Goal: Task Accomplishment & Management: Manage account settings

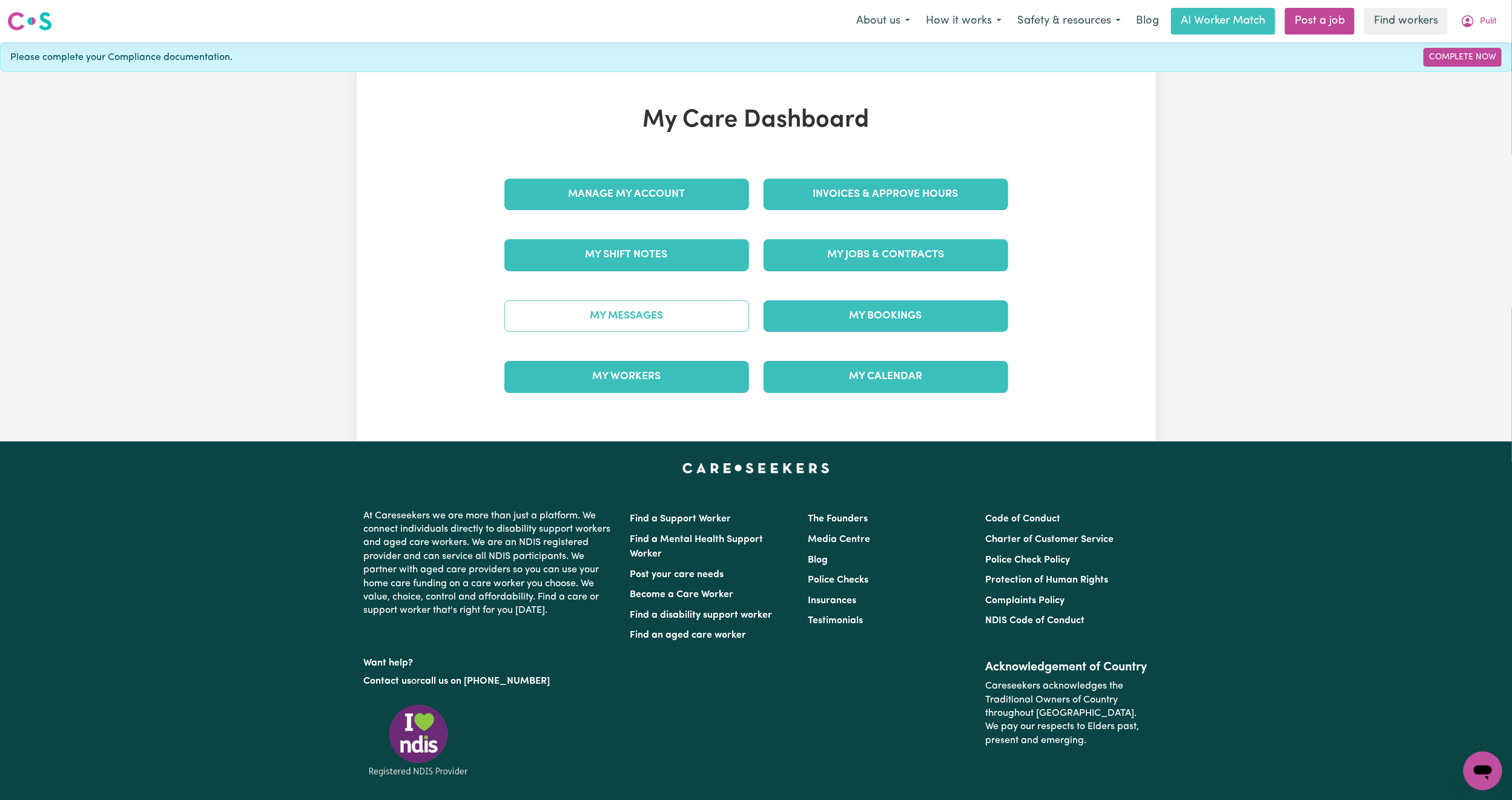
click at [625, 318] on link "My Messages" at bounding box center [627, 316] width 245 height 32
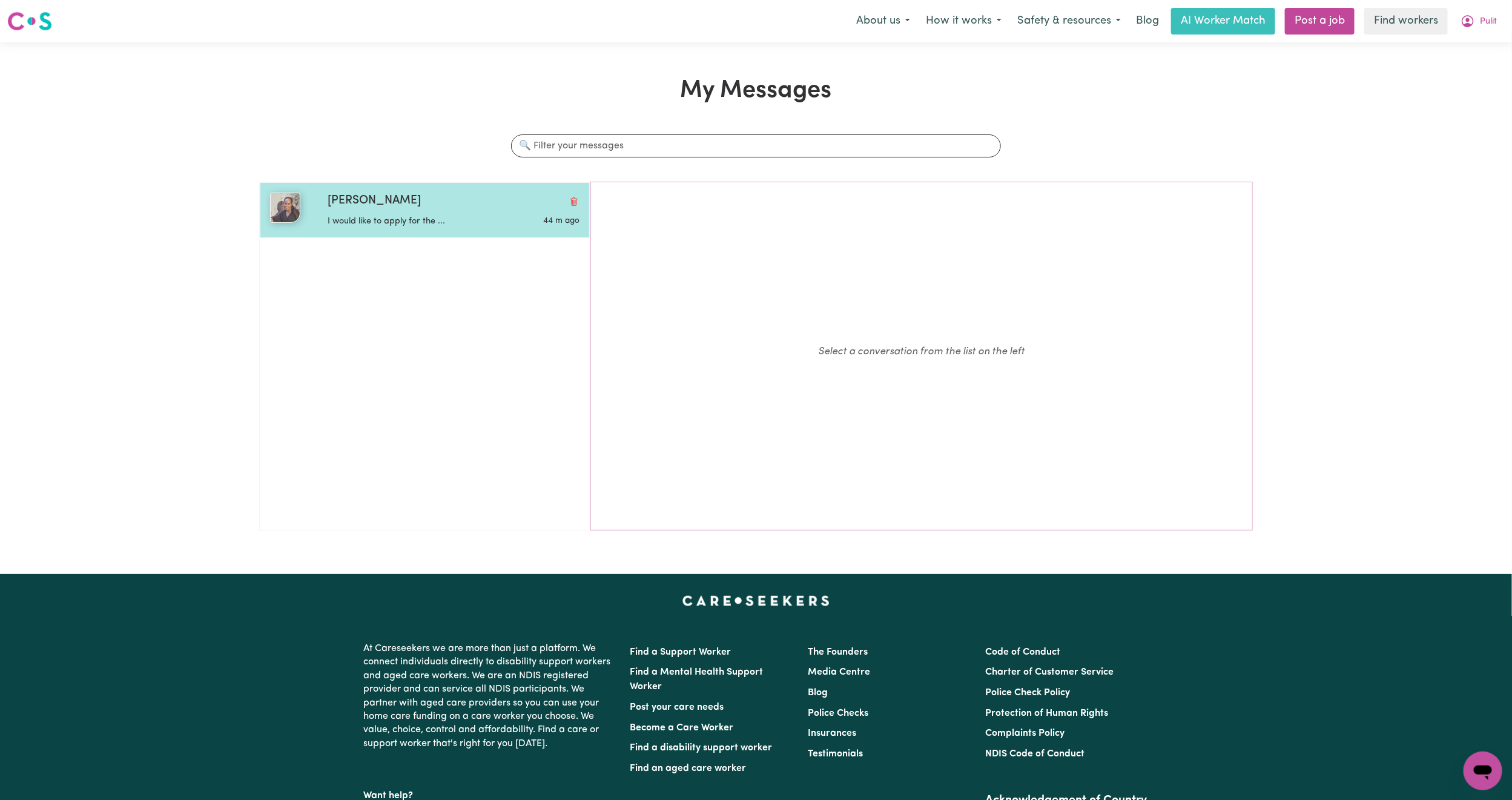
click at [362, 205] on span "[PERSON_NAME]" at bounding box center [374, 201] width 93 height 18
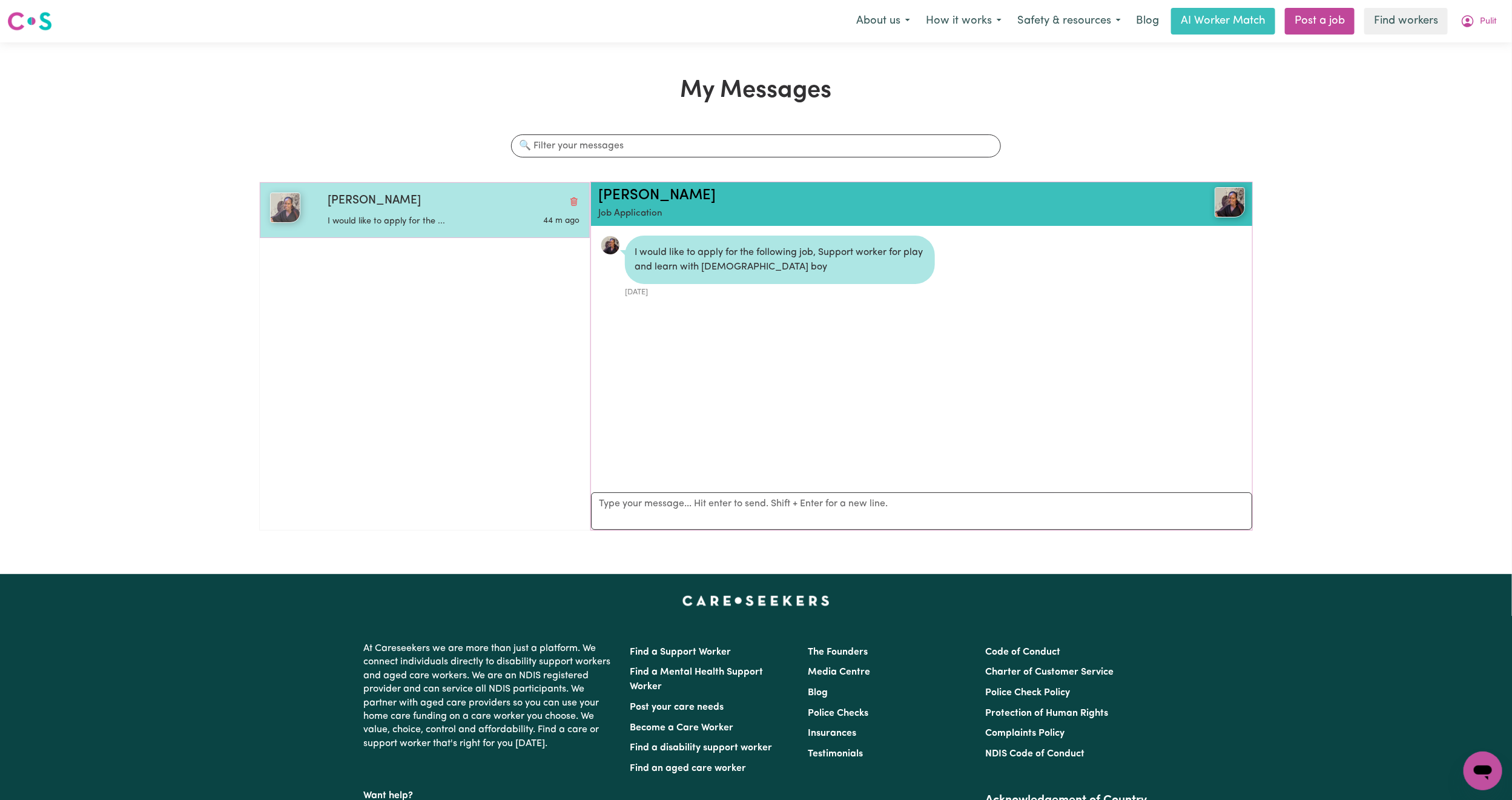
scroll to position [8, 0]
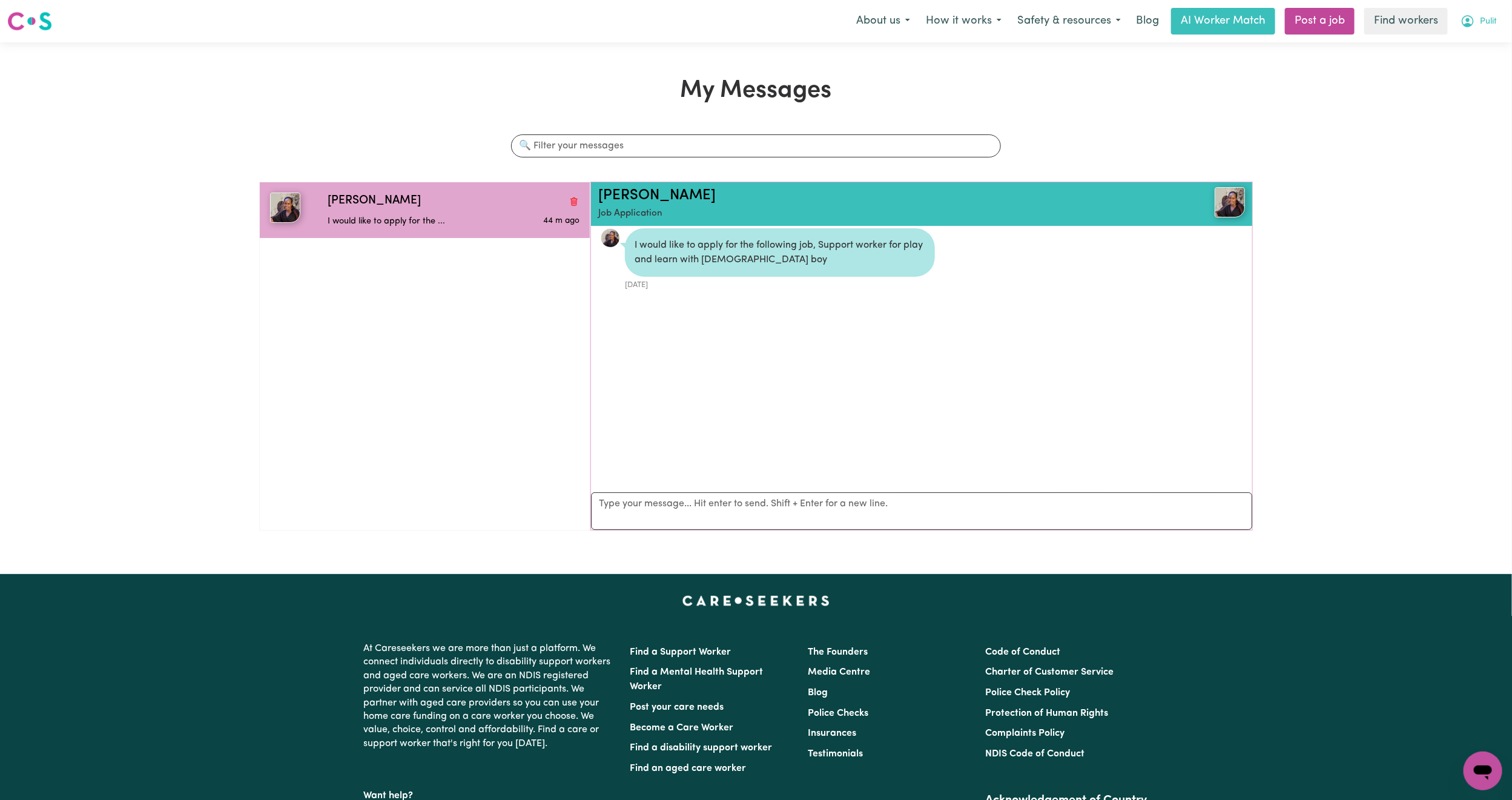
click at [1483, 20] on span "Pulit" at bounding box center [1489, 22] width 17 height 14
click at [1463, 39] on link "My Dashboard" at bounding box center [1456, 47] width 96 height 23
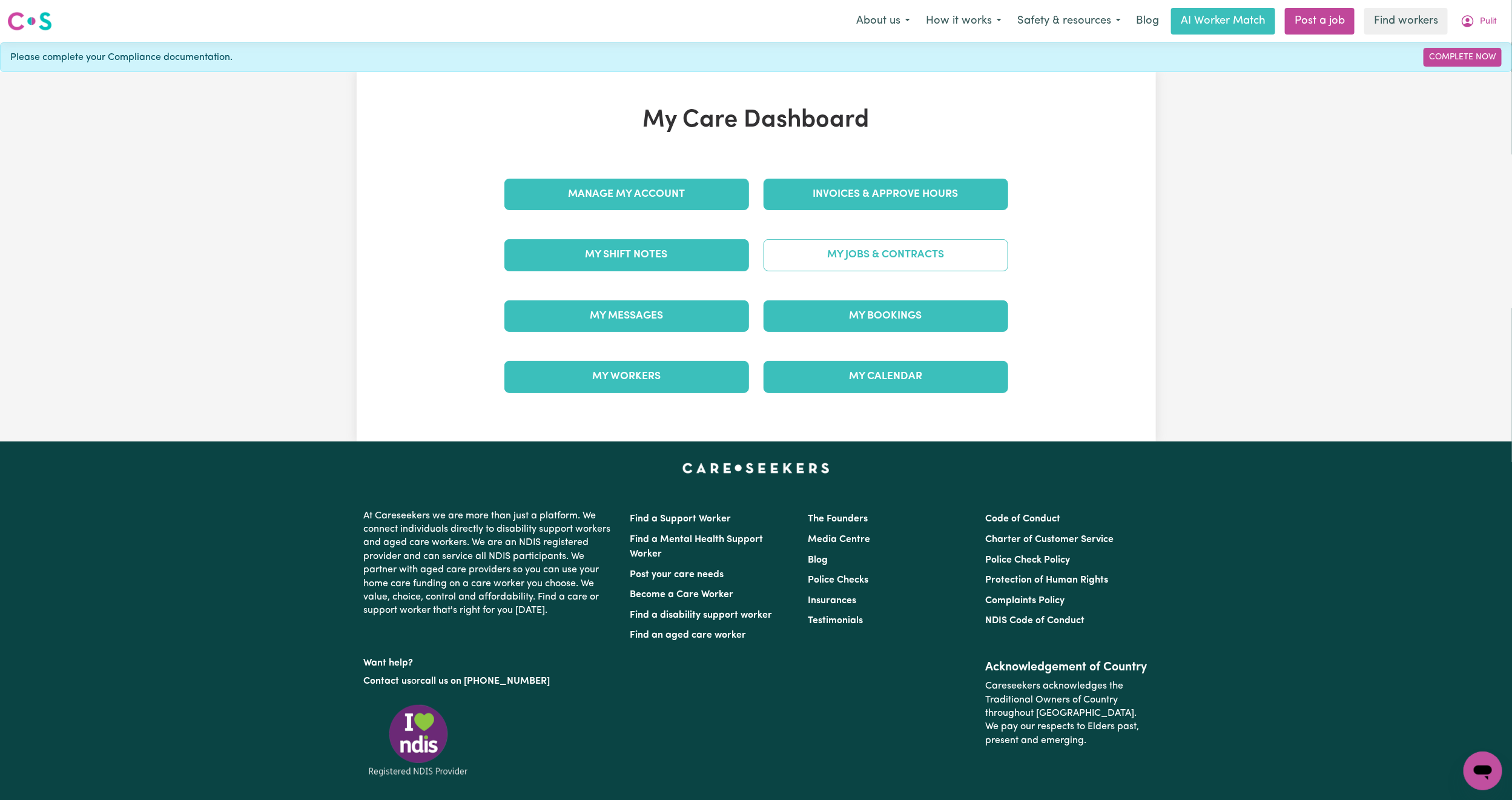
click at [872, 258] on link "My Jobs & Contracts" at bounding box center [886, 255] width 245 height 32
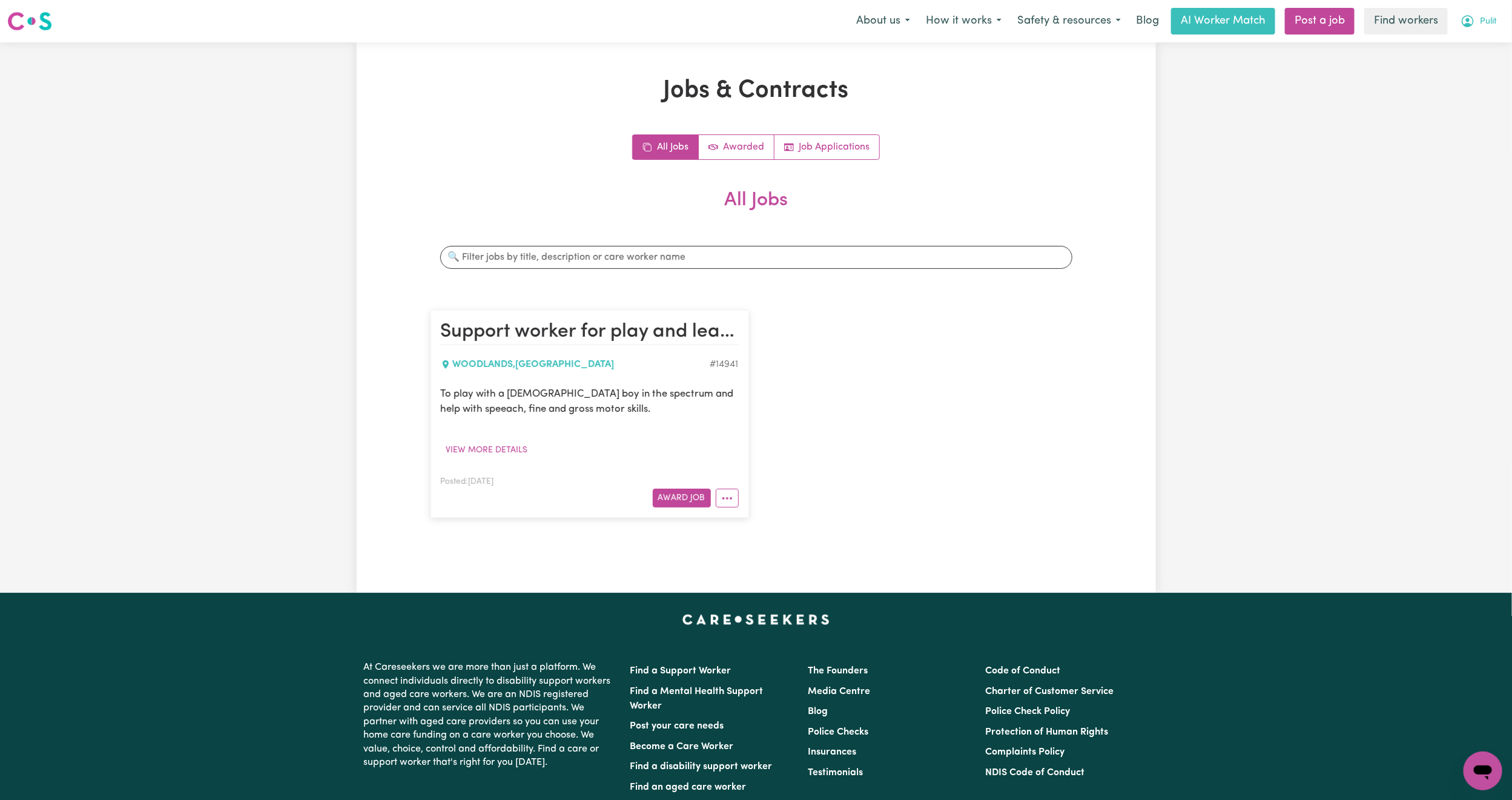
click at [1473, 18] on icon "My Account" at bounding box center [1468, 21] width 15 height 15
click at [1462, 74] on link "Logout" at bounding box center [1456, 69] width 96 height 23
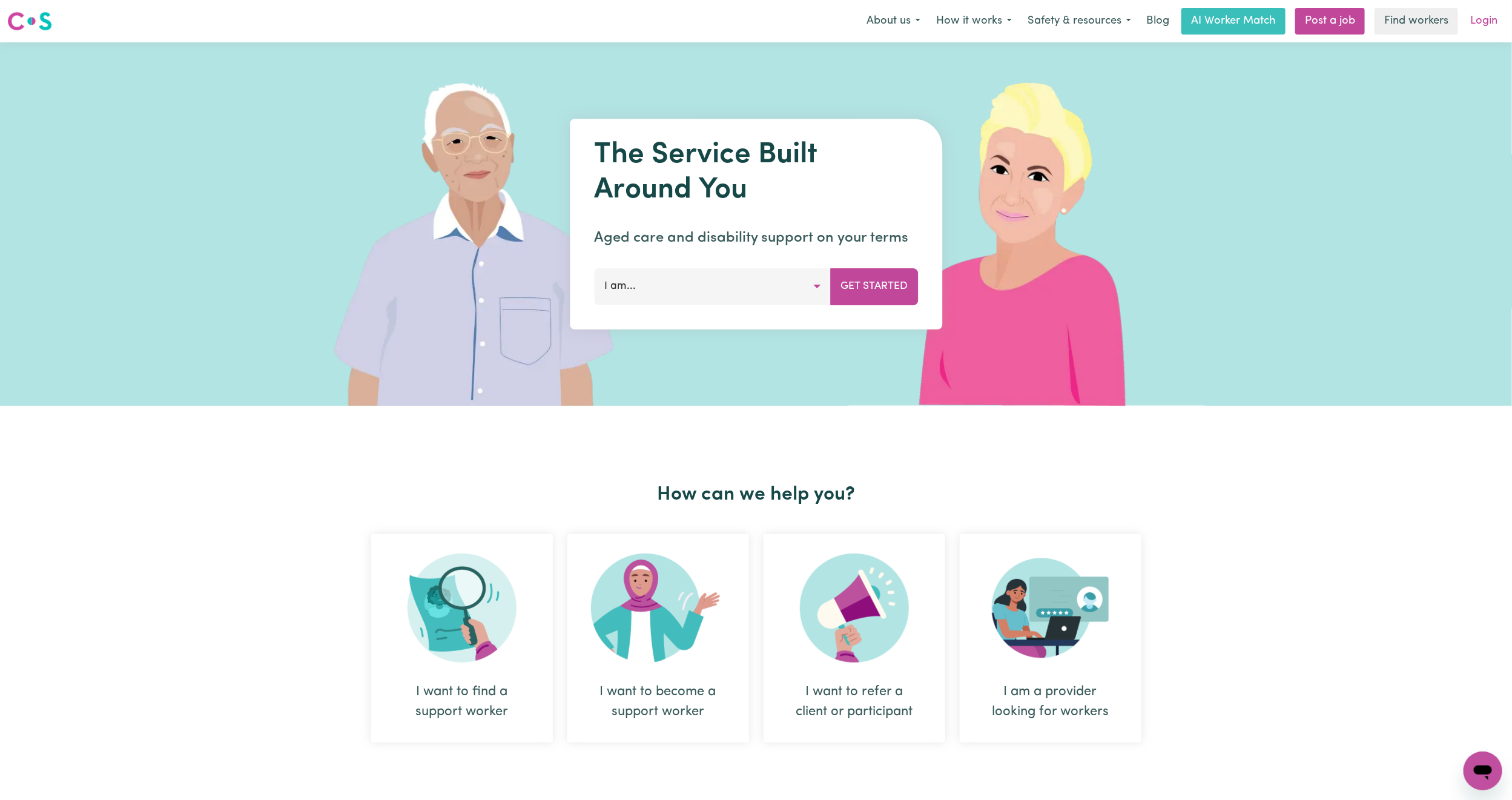
click at [1502, 17] on link "Login" at bounding box center [1484, 21] width 42 height 27
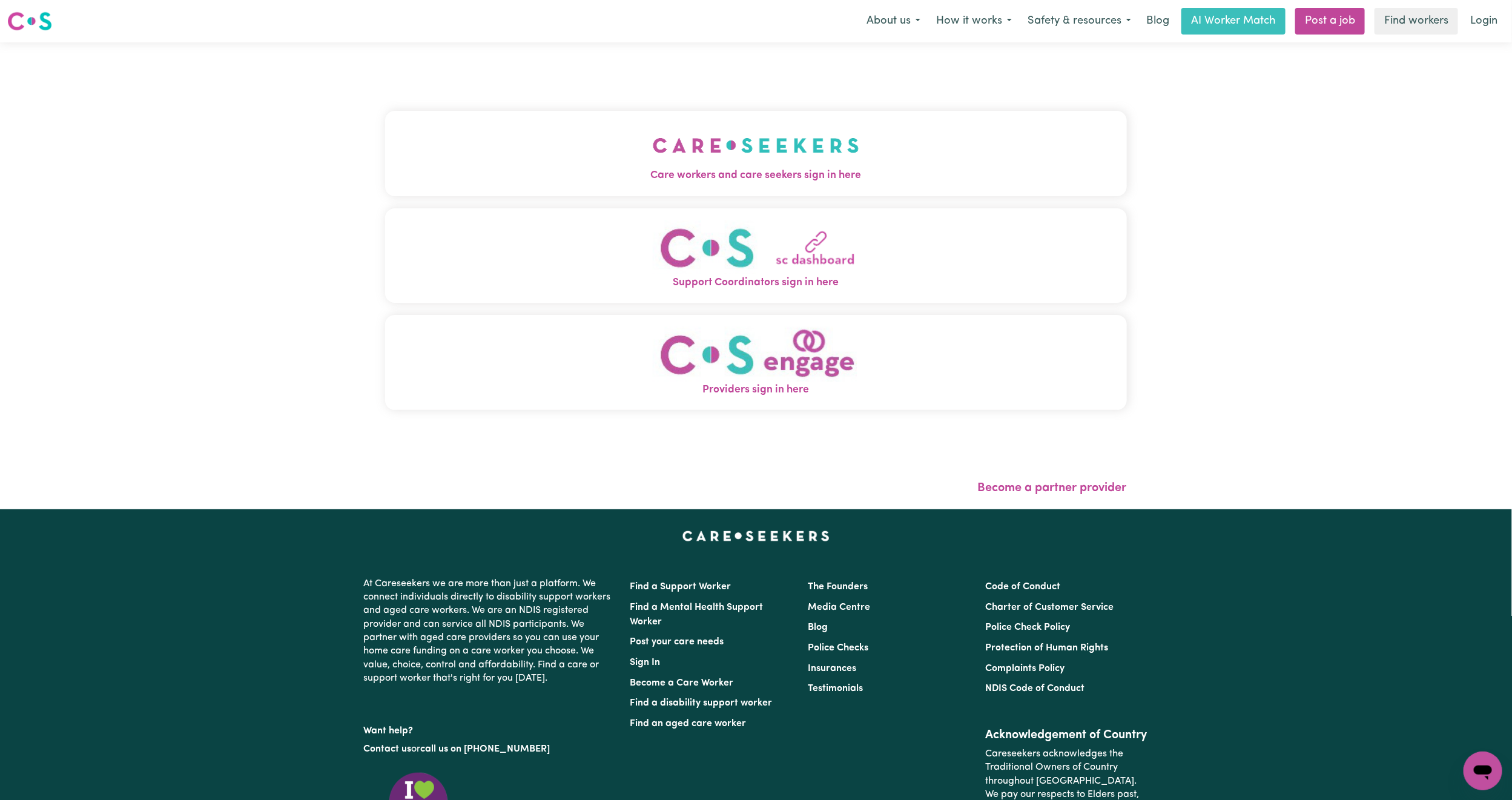
click at [656, 240] on button "Support Coordinators sign in here" at bounding box center [756, 255] width 742 height 95
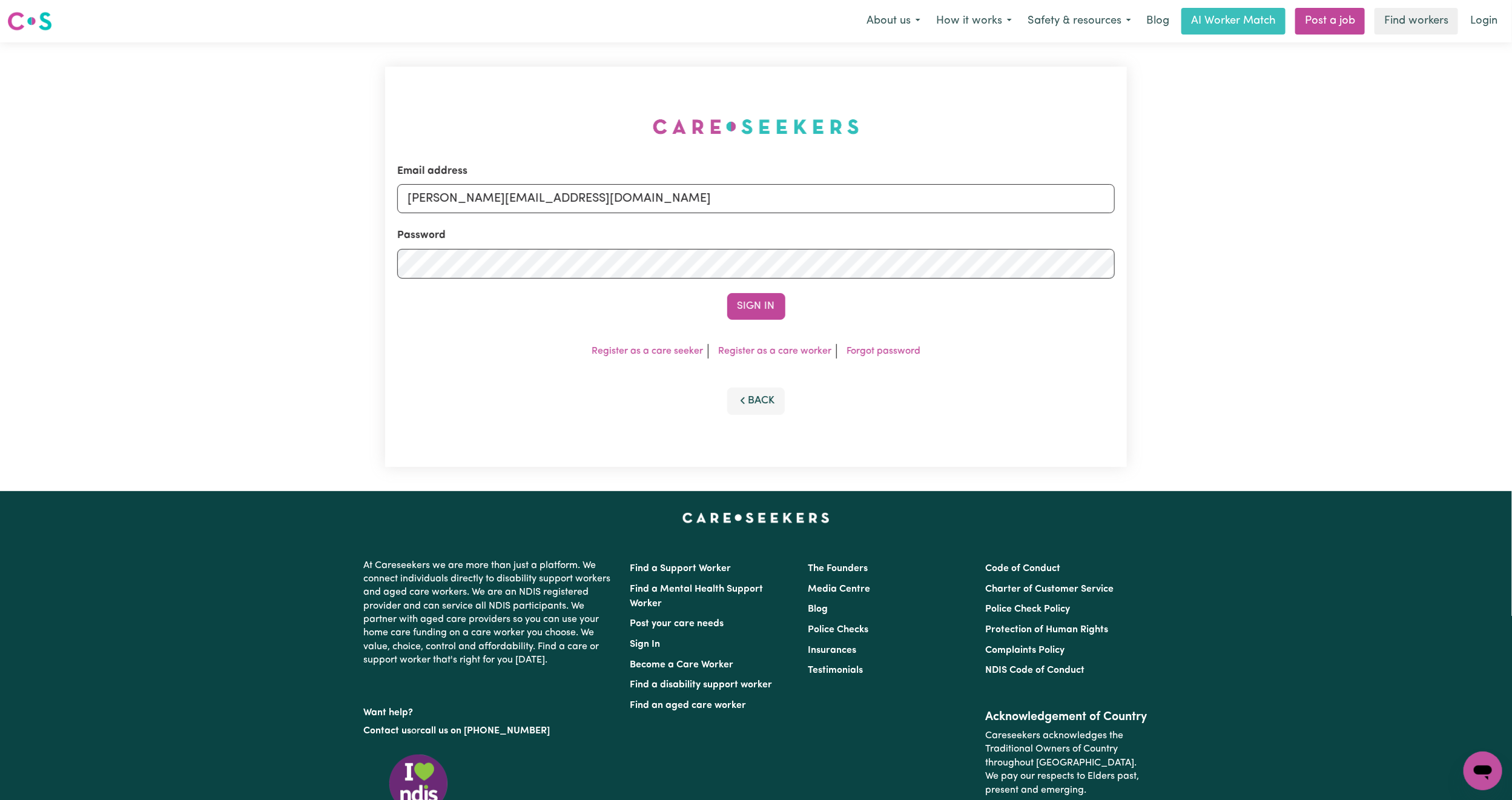
click at [651, 235] on div "Password" at bounding box center [756, 252] width 718 height 50
drag, startPoint x: 470, startPoint y: 199, endPoint x: 485, endPoint y: 211, distance: 19.2
click at [470, 199] on input "[PERSON_NAME][EMAIL_ADDRESS][DOMAIN_NAME]" at bounding box center [756, 199] width 718 height 29
drag, startPoint x: 472, startPoint y: 184, endPoint x: 828, endPoint y: 209, distance: 356.9
click at [828, 209] on input "[EMAIL_ADDRESS][PERSON_NAME][DOMAIN_NAME]" at bounding box center [756, 199] width 718 height 29
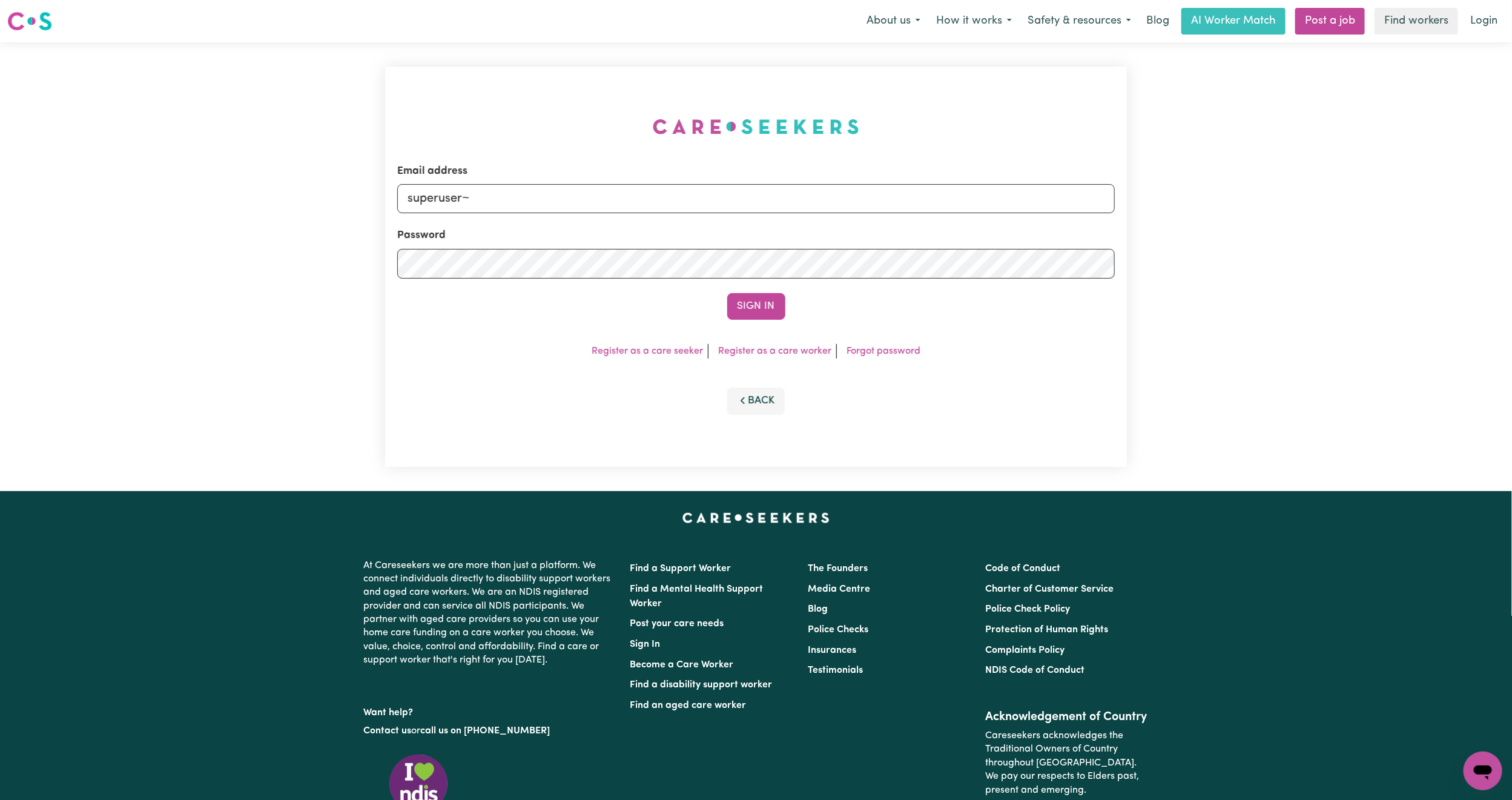
click at [727, 293] on button "Sign In" at bounding box center [756, 306] width 58 height 27
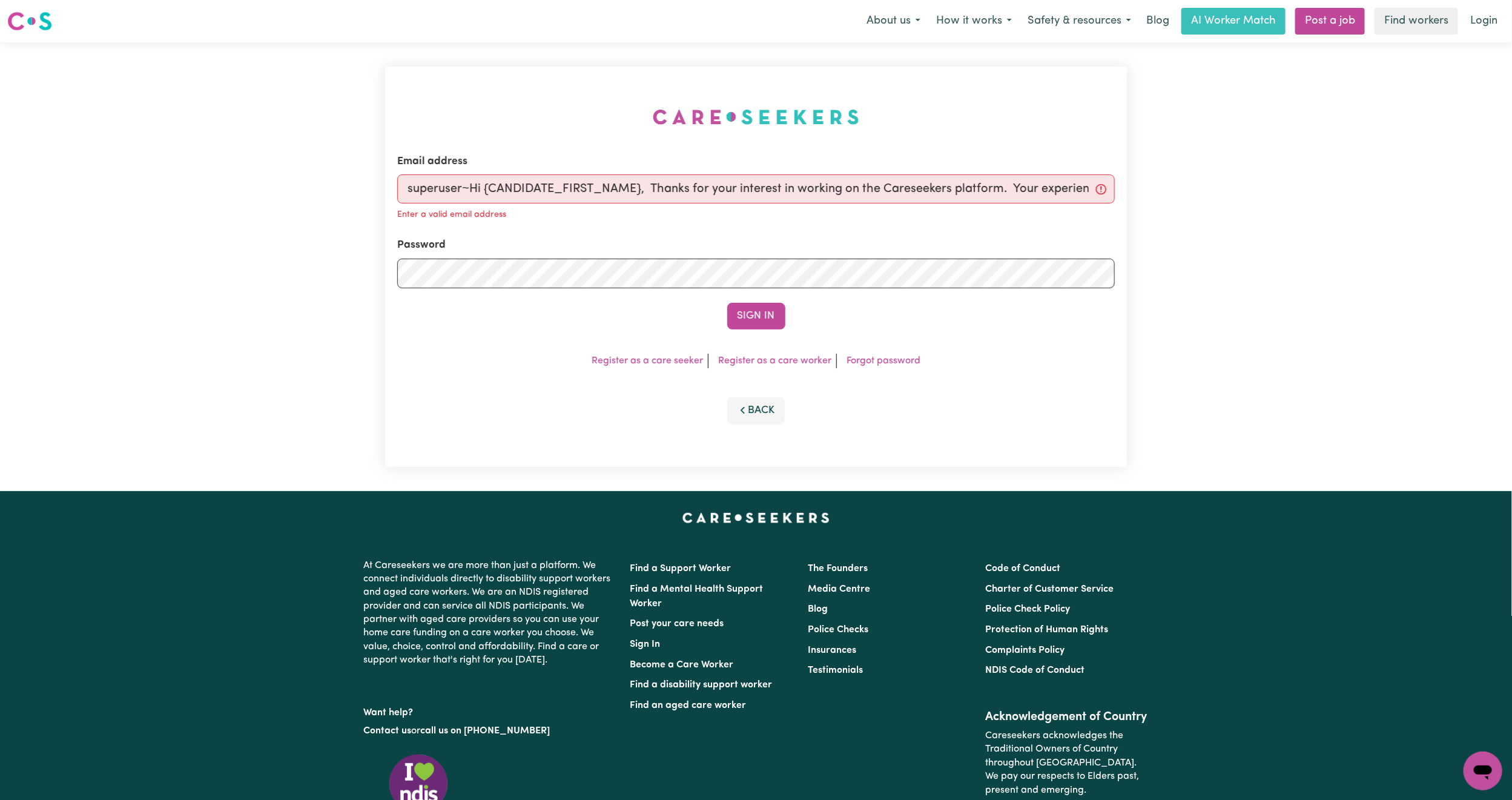
scroll to position [0, 2379]
click at [727, 303] on button "Sign In" at bounding box center [756, 316] width 58 height 27
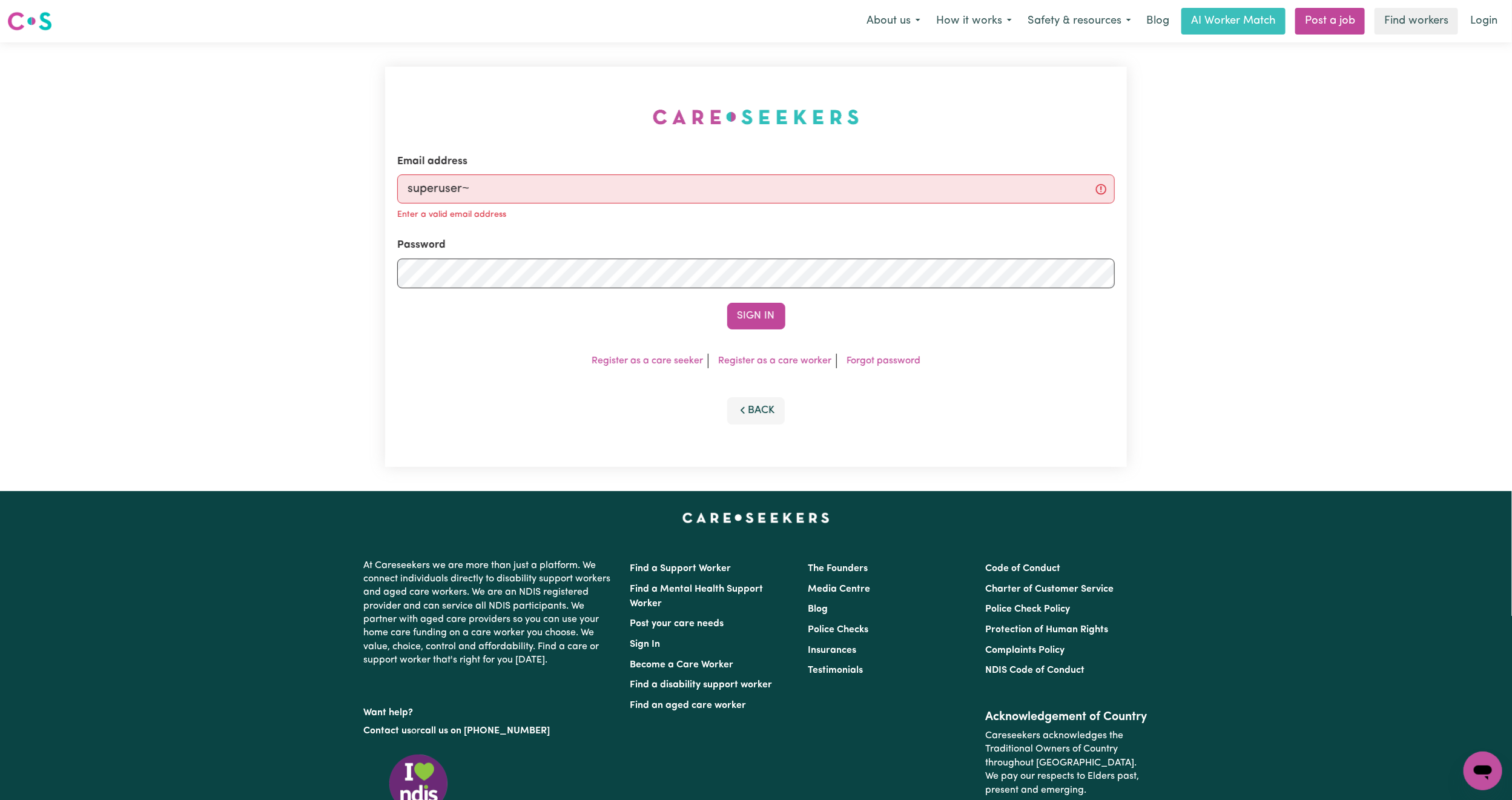
scroll to position [0, 0]
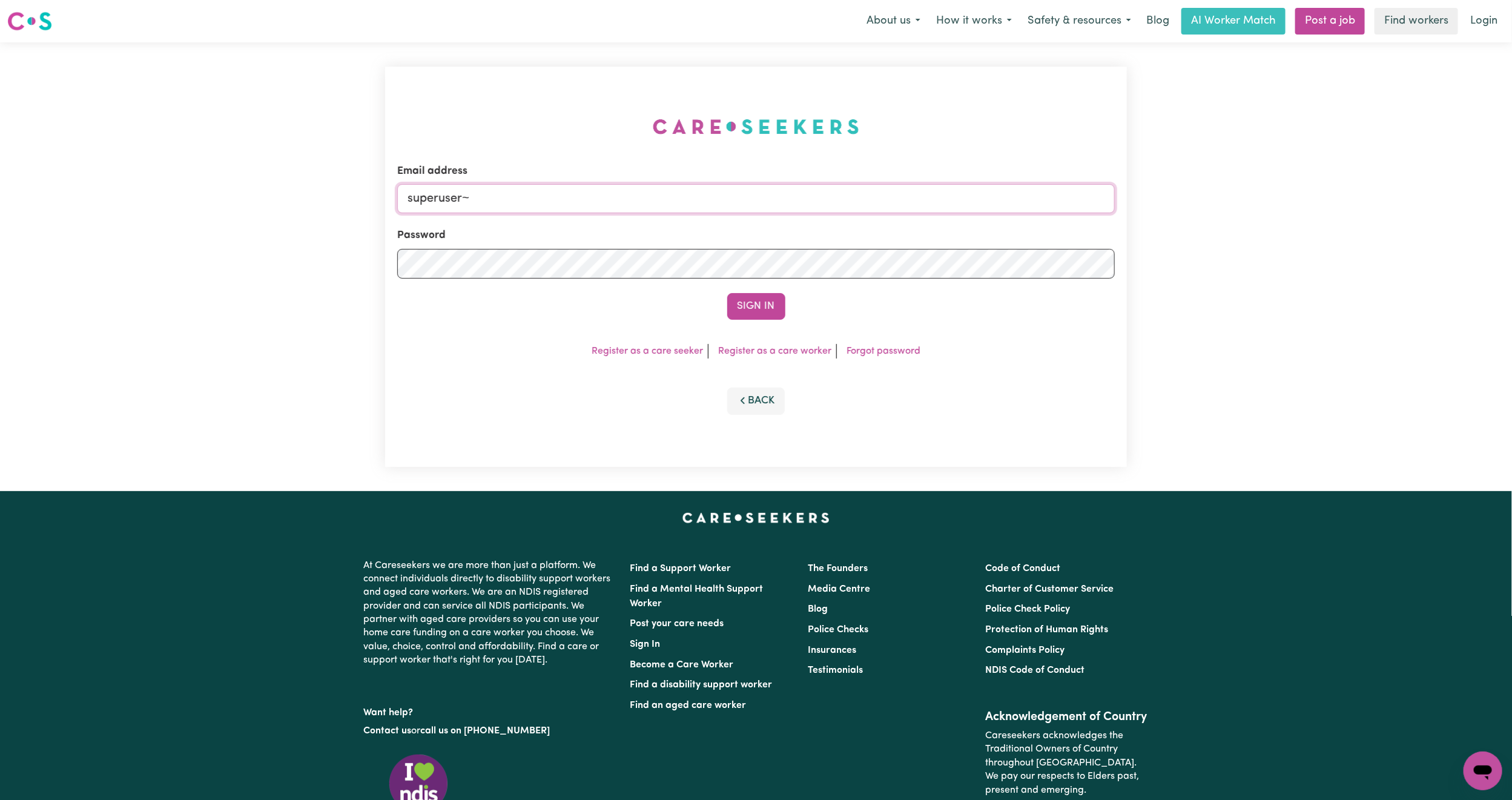
paste input "[EMAIL_ADDRESS][DOMAIN_NAME]"
type input "superuser~[EMAIL_ADDRESS][DOMAIN_NAME]"
click at [776, 301] on button "Sign In" at bounding box center [756, 306] width 58 height 27
